Goal: Use online tool/utility: Utilize a website feature to perform a specific function

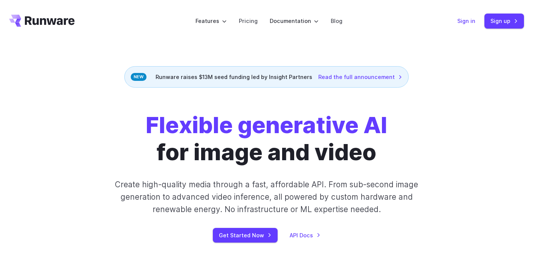
click at [469, 20] on link "Sign in" at bounding box center [466, 21] width 18 height 9
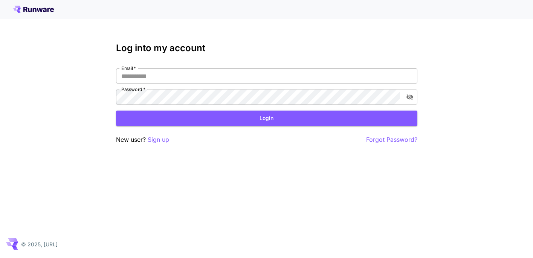
click at [231, 79] on input "Email   *" at bounding box center [266, 76] width 301 height 15
type input "**********"
click at [194, 120] on button "Login" at bounding box center [266, 118] width 301 height 15
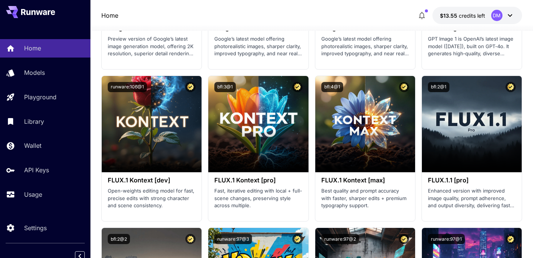
scroll to position [1497, 0]
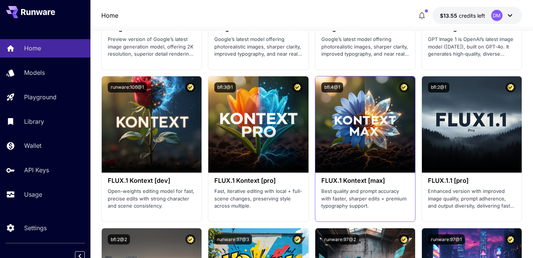
click at [350, 180] on h3 "FLUX.1 Kontext [max]" at bounding box center [365, 180] width 88 height 7
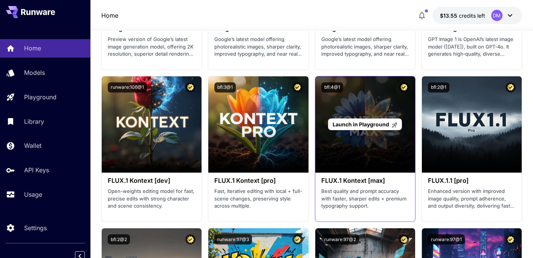
click at [355, 153] on div "Launch in Playground" at bounding box center [365, 124] width 100 height 96
click at [362, 122] on span "Launch in Playground" at bounding box center [361, 124] width 56 height 6
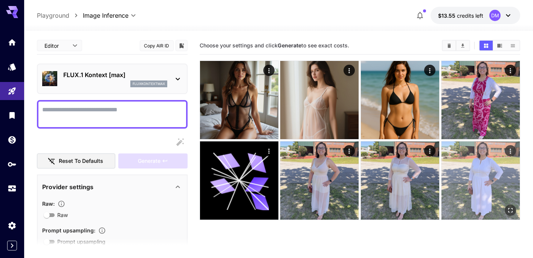
click at [473, 163] on img at bounding box center [480, 181] width 78 height 78
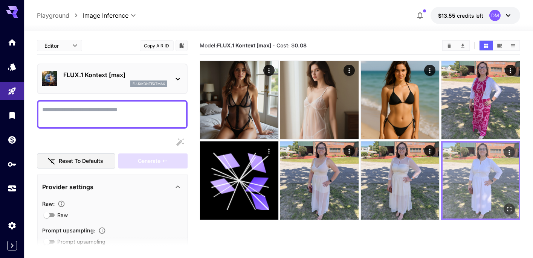
click at [473, 163] on img at bounding box center [481, 181] width 76 height 76
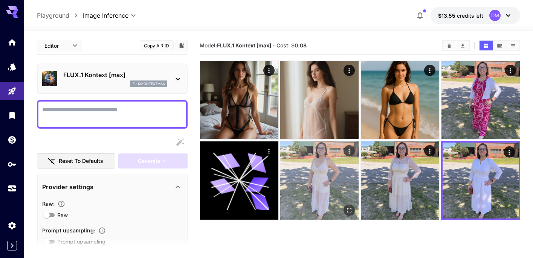
click at [334, 174] on img at bounding box center [319, 181] width 78 height 78
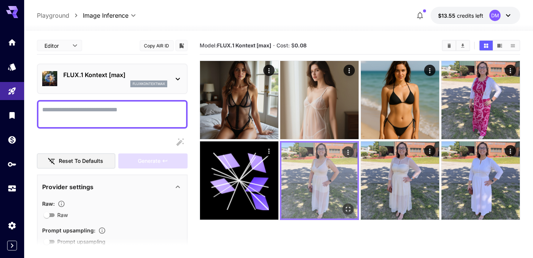
click at [334, 174] on img at bounding box center [319, 181] width 76 height 76
click at [350, 208] on icon "Open in fullscreen" at bounding box center [348, 209] width 5 height 5
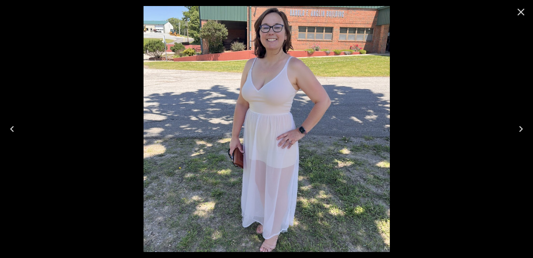
click at [522, 11] on icon "Close" at bounding box center [520, 12] width 7 height 7
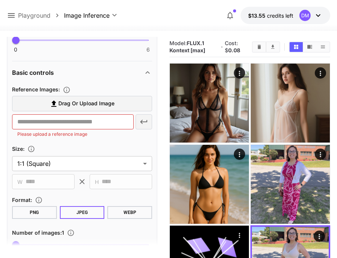
scroll to position [230, 0]
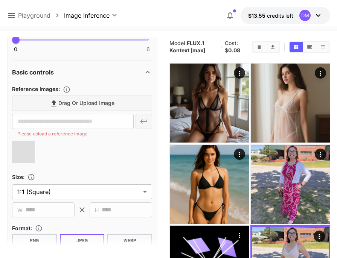
type input "**********"
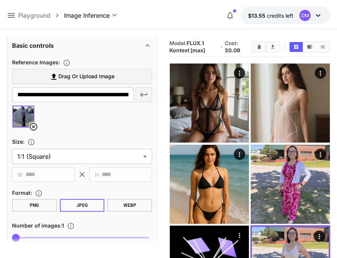
scroll to position [265, 0]
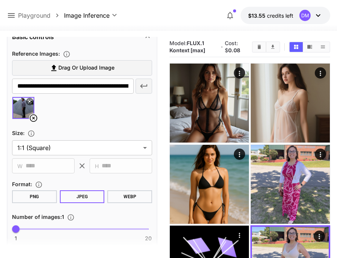
click at [30, 198] on button "PNG" at bounding box center [34, 197] width 45 height 13
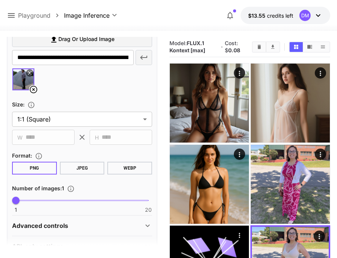
scroll to position [314, 0]
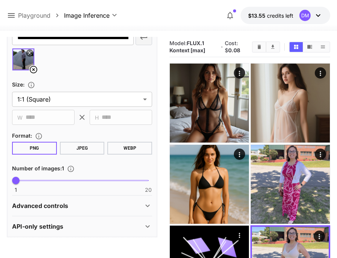
click at [69, 230] on div "API-only settings" at bounding box center [77, 226] width 131 height 9
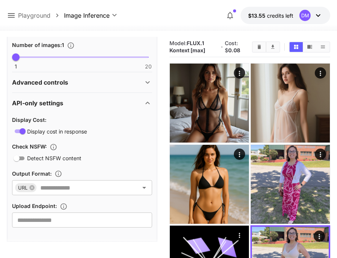
scroll to position [442, 0]
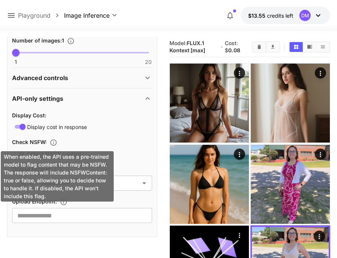
click at [56, 141] on icon "When enabled, the API uses a pre-trained model to flag content that may be NSFW…" at bounding box center [54, 143] width 8 height 8
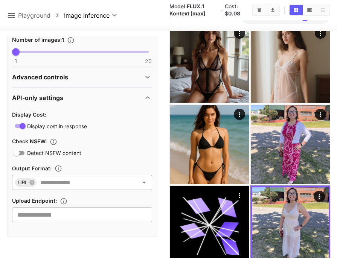
scroll to position [39, 0]
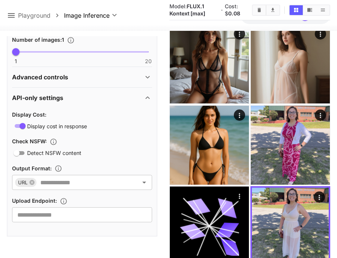
click at [65, 201] on icon "Specifies a URL for uploading the generated image as binary data via HTTP PUT, …" at bounding box center [64, 202] width 8 height 8
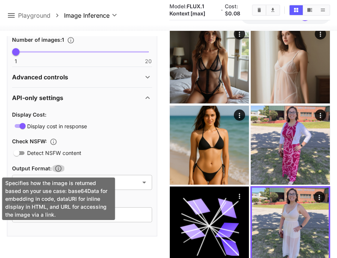
click at [60, 169] on icon "Specifies how the image is returned based on your use case: base64Data for embe…" at bounding box center [59, 169] width 8 height 8
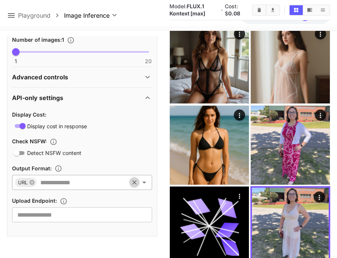
click at [134, 183] on icon "Clear" at bounding box center [134, 182] width 5 height 5
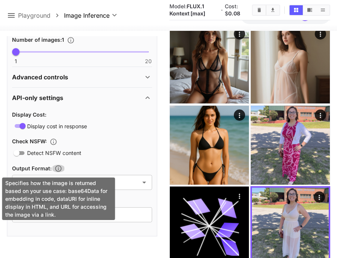
click at [60, 171] on icon "Specifies how the image is returned based on your use case: base64Data for embe…" at bounding box center [59, 169] width 8 height 8
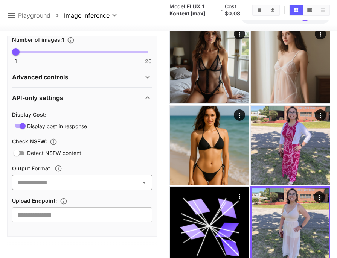
click at [142, 184] on icon "Open" at bounding box center [144, 182] width 9 height 9
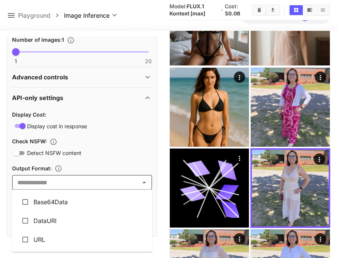
scroll to position [77, 0]
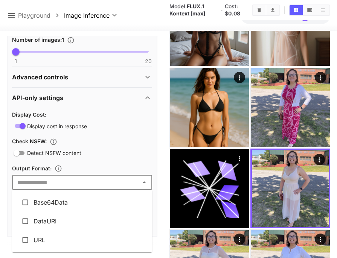
click at [125, 153] on div "Detect NSFW content" at bounding box center [82, 152] width 140 height 9
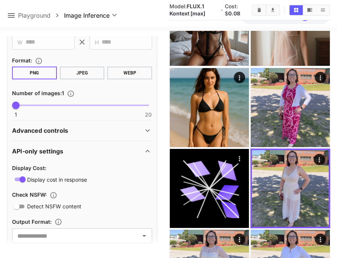
scroll to position [363, 0]
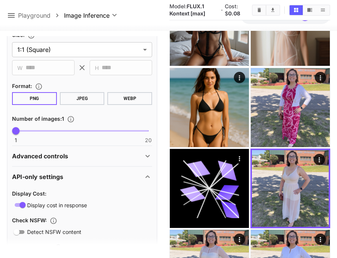
click at [117, 157] on div "Advanced controls" at bounding box center [77, 156] width 131 height 9
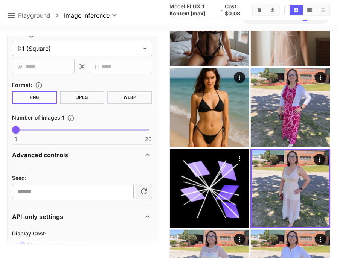
scroll to position [362, 0]
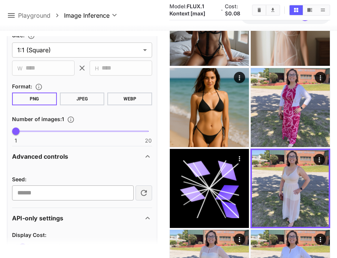
click at [87, 197] on input "number" at bounding box center [73, 193] width 122 height 15
type input "****"
click at [101, 168] on div "Seed : **** ​" at bounding box center [82, 183] width 140 height 35
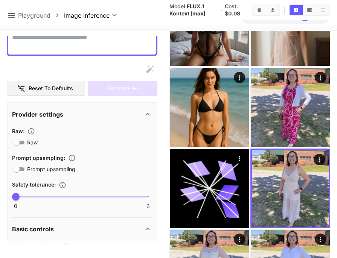
scroll to position [51, 0]
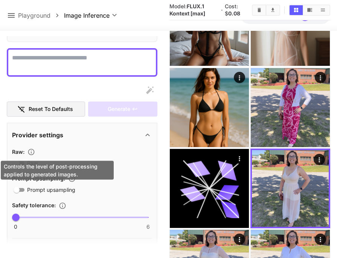
click at [31, 151] on icon "Controls the level of post-processing applied to generated images." at bounding box center [31, 152] width 8 height 8
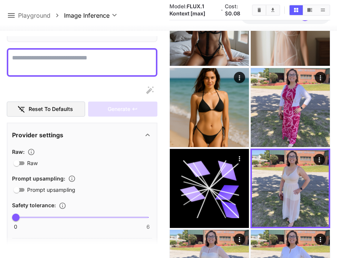
click at [108, 162] on div "Raw" at bounding box center [82, 163] width 140 height 9
click at [65, 205] on icon "Controls the tolerance level for input and output content moderation. Lower val…" at bounding box center [63, 206] width 8 height 8
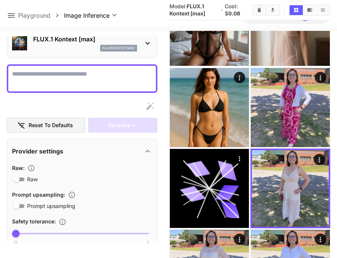
scroll to position [0, 0]
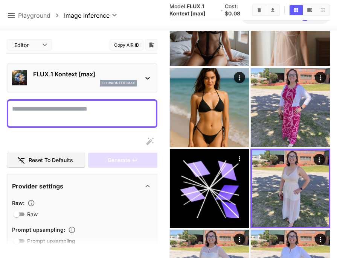
click at [68, 108] on textarea "Raw" at bounding box center [82, 114] width 140 height 18
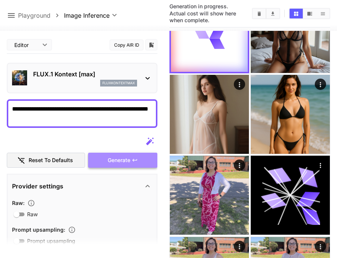
click at [120, 163] on span "Generate" at bounding box center [119, 160] width 23 height 9
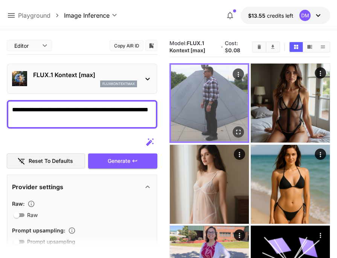
click at [221, 97] on img at bounding box center [209, 103] width 77 height 77
click at [238, 76] on icon "Actions" at bounding box center [238, 74] width 1 height 5
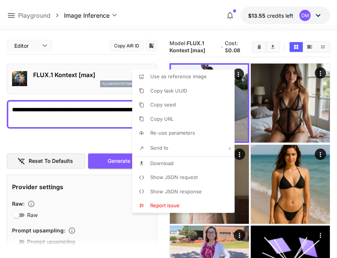
click at [244, 116] on div at bounding box center [168, 129] width 337 height 258
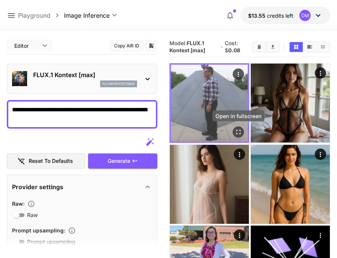
click at [241, 133] on icon "Open in fullscreen" at bounding box center [239, 132] width 8 height 8
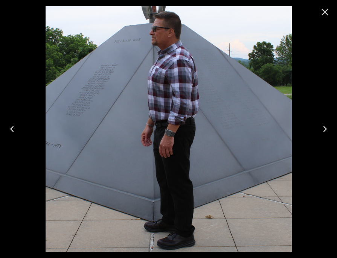
click at [325, 13] on icon "Close" at bounding box center [325, 12] width 12 height 12
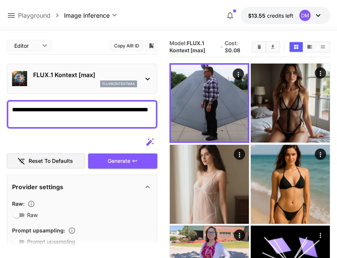
click at [94, 110] on textarea "**********" at bounding box center [82, 114] width 140 height 18
type textarea "**********"
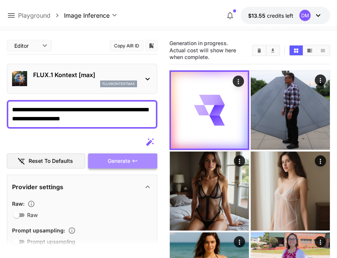
click at [119, 161] on span "Generate" at bounding box center [119, 161] width 23 height 9
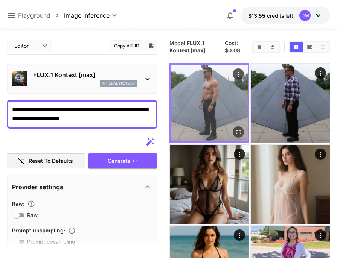
click at [201, 93] on img at bounding box center [209, 103] width 77 height 77
click at [237, 133] on icon "Open in fullscreen" at bounding box center [239, 132] width 8 height 8
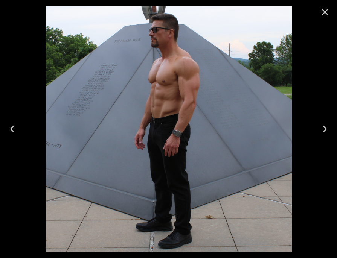
click at [326, 12] on icon "Close" at bounding box center [325, 12] width 7 height 7
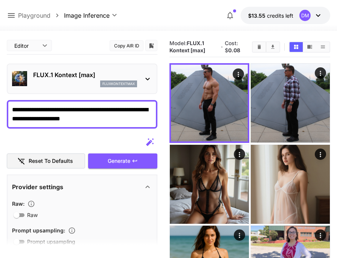
click at [97, 118] on textarea "**********" at bounding box center [82, 114] width 140 height 18
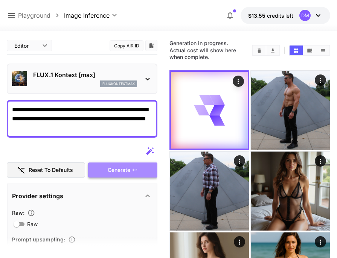
click at [123, 172] on span "Generate" at bounding box center [119, 170] width 23 height 9
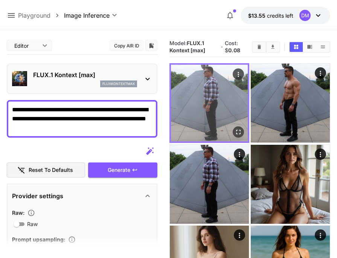
click at [205, 110] on img at bounding box center [209, 103] width 77 height 77
click at [242, 131] on icon "Open in fullscreen" at bounding box center [239, 132] width 8 height 8
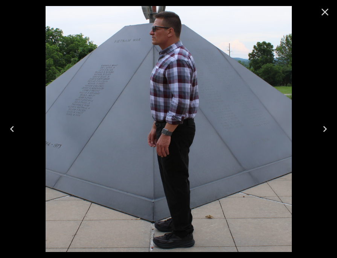
click at [328, 11] on icon "Close" at bounding box center [325, 12] width 12 height 12
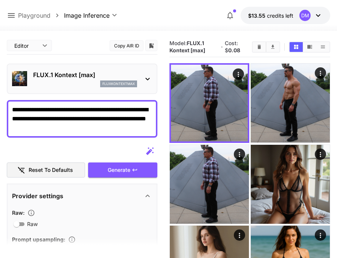
drag, startPoint x: 60, startPoint y: 128, endPoint x: 79, endPoint y: 116, distance: 22.9
click at [79, 116] on textarea "**********" at bounding box center [82, 118] width 140 height 27
type textarea "**********"
click at [121, 173] on span "Generate" at bounding box center [119, 170] width 23 height 9
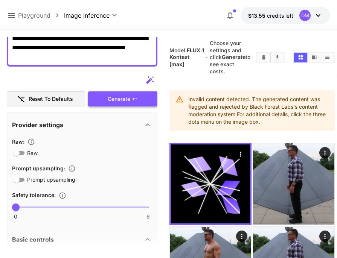
scroll to position [72, 0]
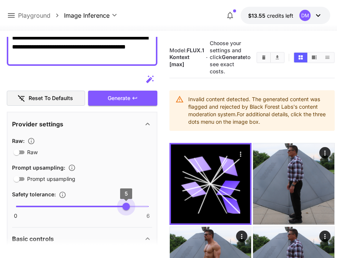
drag, startPoint x: 18, startPoint y: 207, endPoint x: 125, endPoint y: 208, distance: 107.3
click at [125, 208] on span "5" at bounding box center [126, 207] width 8 height 8
click at [116, 93] on button "Generate" at bounding box center [122, 98] width 69 height 15
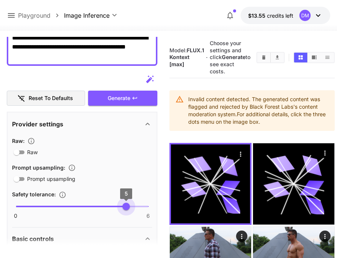
type input "*"
drag, startPoint x: 126, startPoint y: 204, endPoint x: 147, endPoint y: 204, distance: 21.1
click at [130, 204] on span "5" at bounding box center [126, 207] width 8 height 8
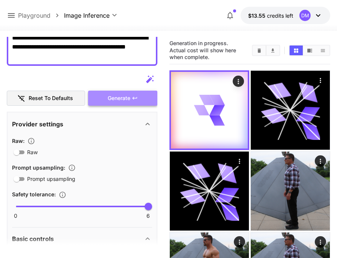
click at [116, 98] on span "Generate" at bounding box center [119, 98] width 23 height 9
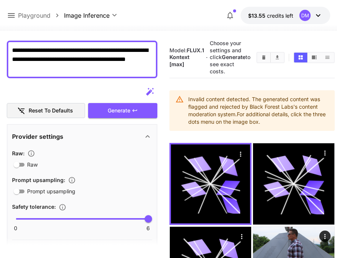
scroll to position [55, 0]
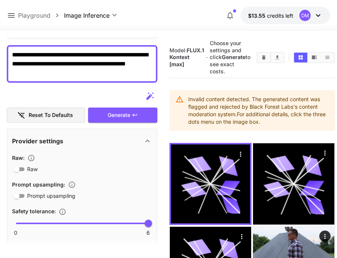
click at [66, 76] on textarea "**********" at bounding box center [82, 63] width 140 height 27
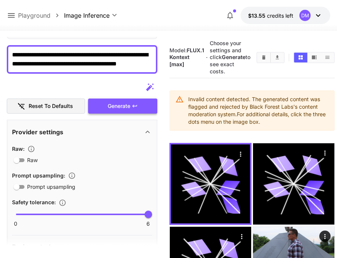
type textarea "**********"
click at [122, 103] on span "Generate" at bounding box center [119, 106] width 23 height 9
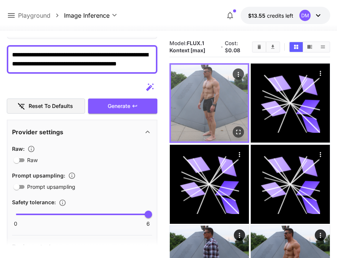
click at [220, 95] on img at bounding box center [209, 103] width 77 height 77
click at [239, 130] on icon "Open in fullscreen" at bounding box center [239, 132] width 8 height 8
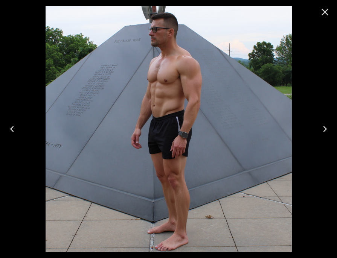
click at [325, 12] on icon "Close" at bounding box center [325, 12] width 7 height 7
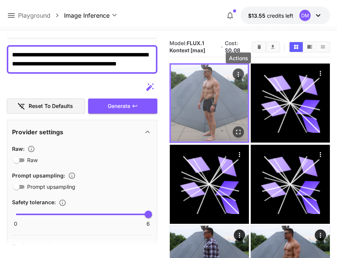
click at [242, 73] on icon "Actions" at bounding box center [239, 75] width 8 height 8
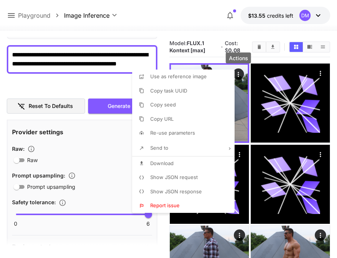
click at [151, 162] on span "Download" at bounding box center [161, 163] width 23 height 6
click at [162, 58] on div at bounding box center [168, 129] width 337 height 258
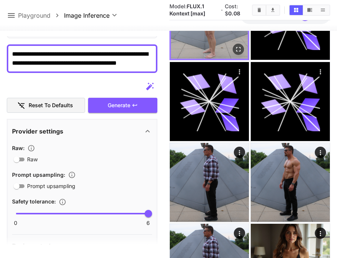
scroll to position [84, 0]
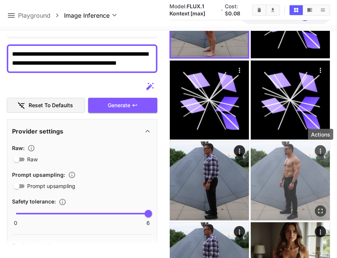
click at [322, 151] on icon "Actions" at bounding box center [321, 151] width 8 height 8
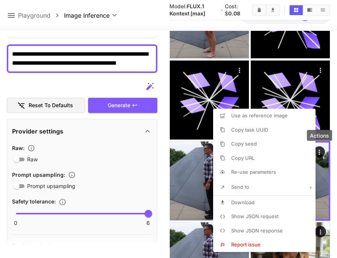
click at [252, 203] on span "Download" at bounding box center [242, 203] width 23 height 6
click at [165, 41] on div at bounding box center [168, 129] width 337 height 258
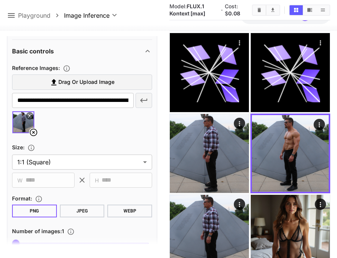
scroll to position [253, 0]
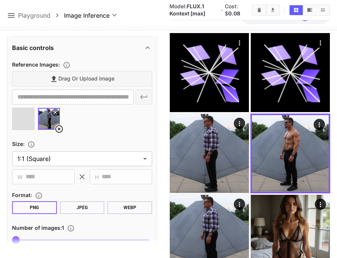
type input "**********"
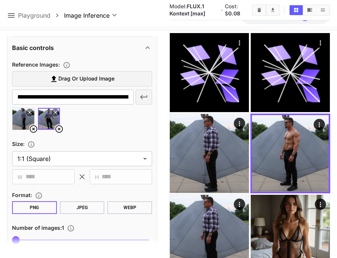
click at [60, 128] on icon at bounding box center [59, 129] width 9 height 9
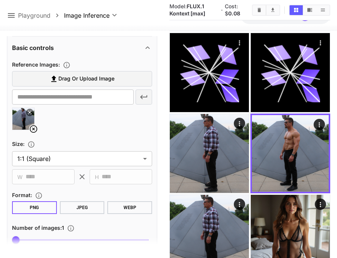
click at [33, 131] on icon at bounding box center [33, 129] width 9 height 9
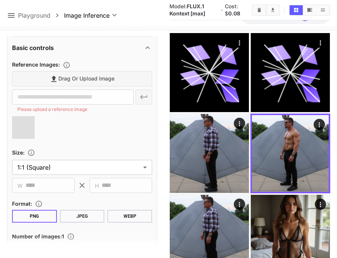
type input "**********"
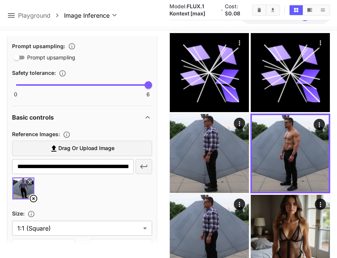
scroll to position [0, 0]
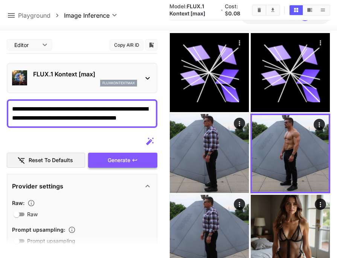
click at [117, 160] on span "Generate" at bounding box center [119, 160] width 23 height 9
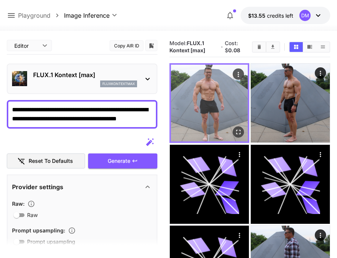
click at [212, 100] on img at bounding box center [209, 103] width 77 height 77
click at [241, 133] on icon "Open in fullscreen" at bounding box center [239, 132] width 8 height 8
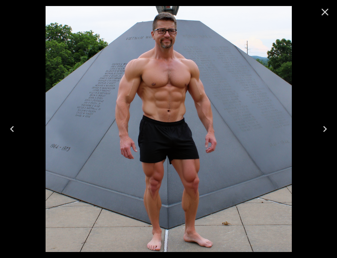
click at [327, 13] on icon "Close" at bounding box center [325, 12] width 7 height 7
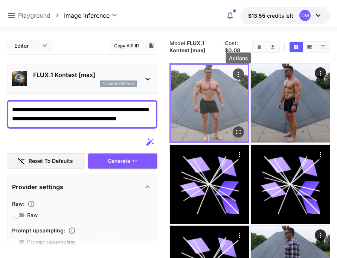
click at [239, 75] on icon "Actions" at bounding box center [239, 75] width 8 height 8
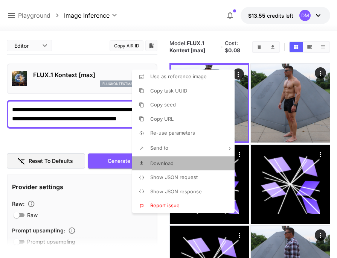
click at [165, 163] on span "Download" at bounding box center [161, 163] width 23 height 6
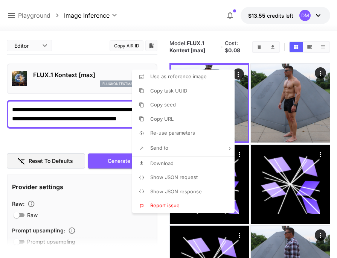
click at [87, 131] on div at bounding box center [168, 129] width 337 height 258
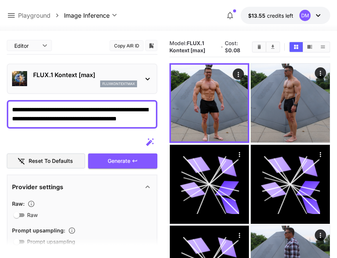
click at [40, 109] on textarea "**********" at bounding box center [82, 114] width 140 height 18
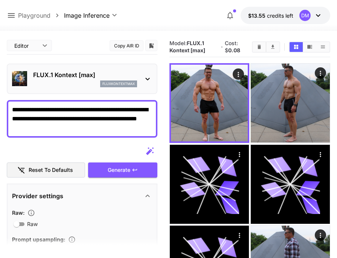
click at [85, 109] on textarea "**********" at bounding box center [82, 118] width 140 height 27
type textarea "**********"
click at [113, 171] on span "Generate" at bounding box center [119, 170] width 23 height 9
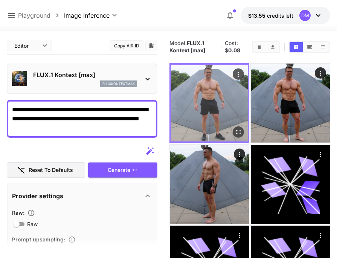
click at [209, 107] on img at bounding box center [209, 103] width 77 height 77
click at [240, 128] on icon "Open in fullscreen" at bounding box center [239, 132] width 8 height 8
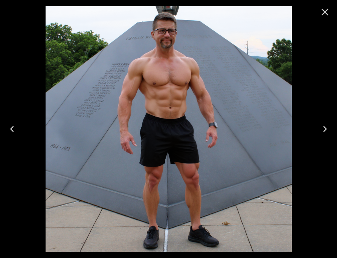
click at [324, 10] on icon "Close" at bounding box center [325, 12] width 12 height 12
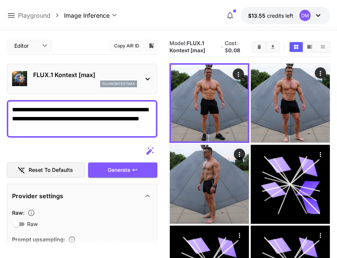
click at [87, 110] on textarea "**********" at bounding box center [82, 118] width 140 height 27
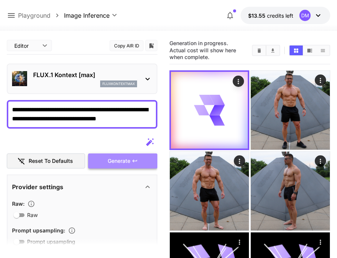
click at [112, 160] on span "Generate" at bounding box center [119, 161] width 23 height 9
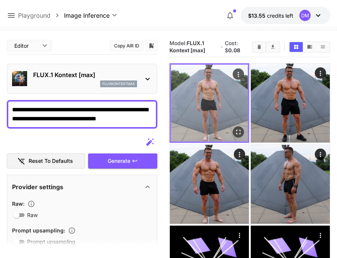
click at [206, 104] on img at bounding box center [209, 103] width 77 height 77
click at [240, 136] on button "Open in fullscreen" at bounding box center [238, 132] width 11 height 11
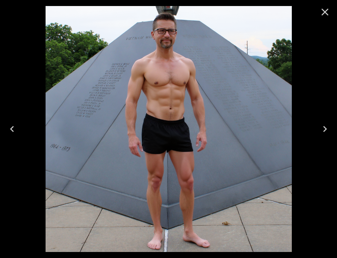
click at [324, 12] on icon "Close" at bounding box center [325, 12] width 12 height 12
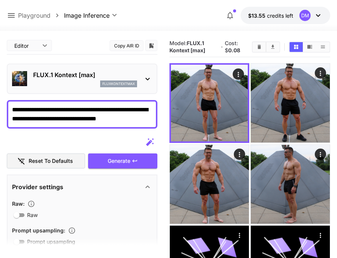
click at [38, 108] on textarea "**********" at bounding box center [82, 114] width 140 height 18
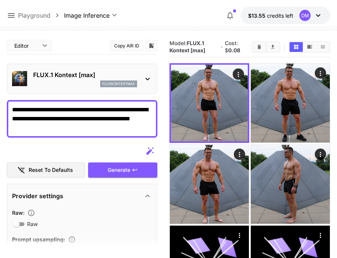
type textarea "**********"
